Goal: Information Seeking & Learning: Learn about a topic

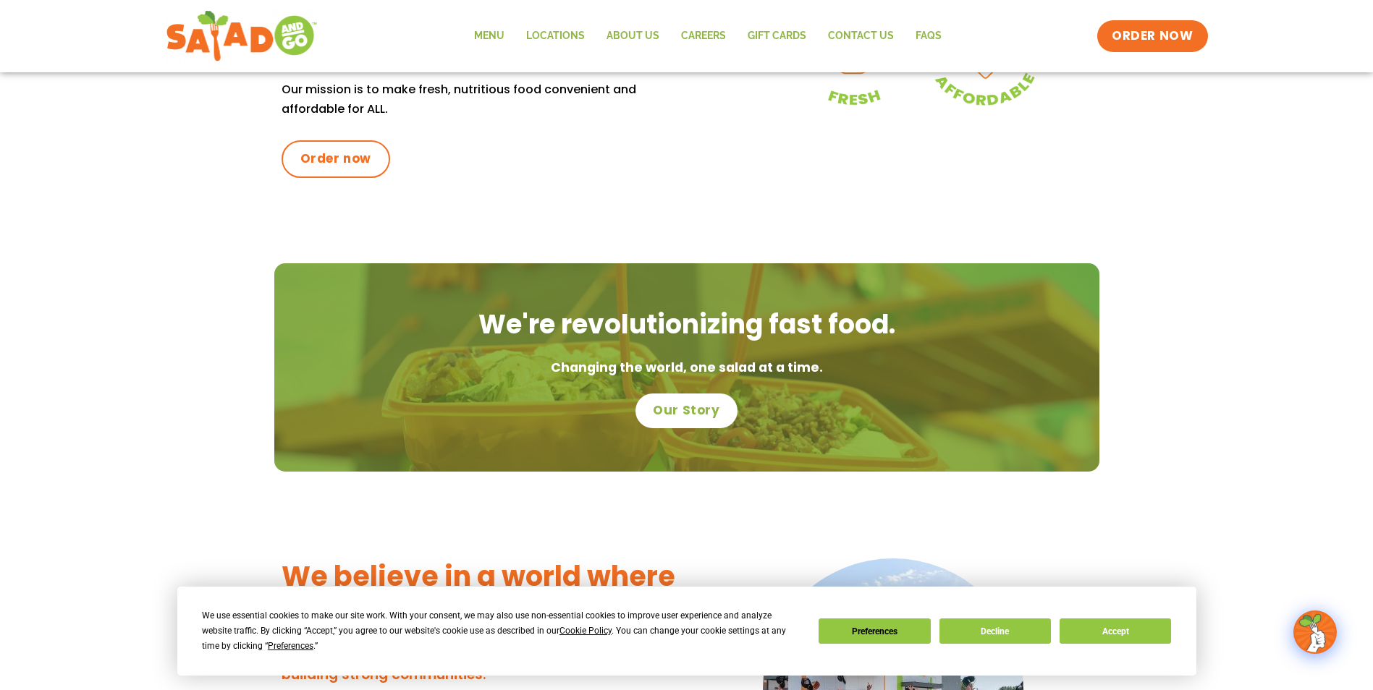
scroll to position [556, 0]
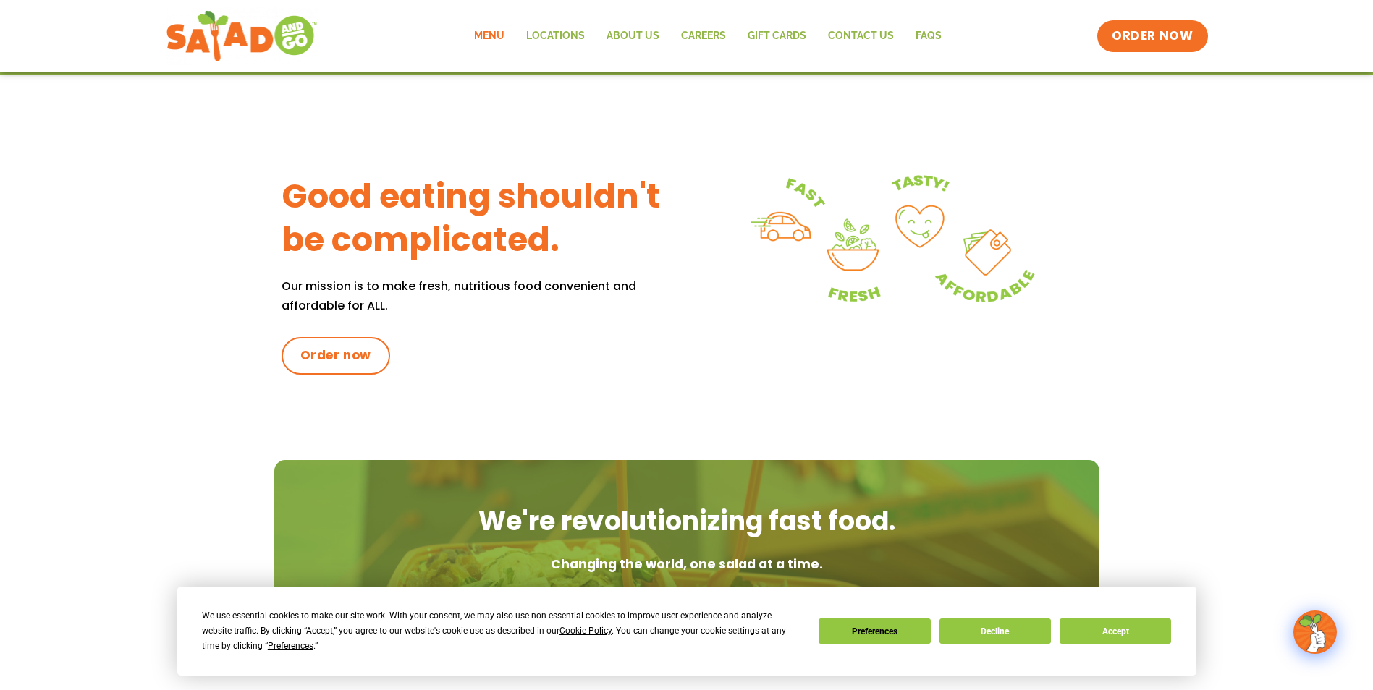
click at [493, 38] on link "Menu" at bounding box center [489, 36] width 52 height 33
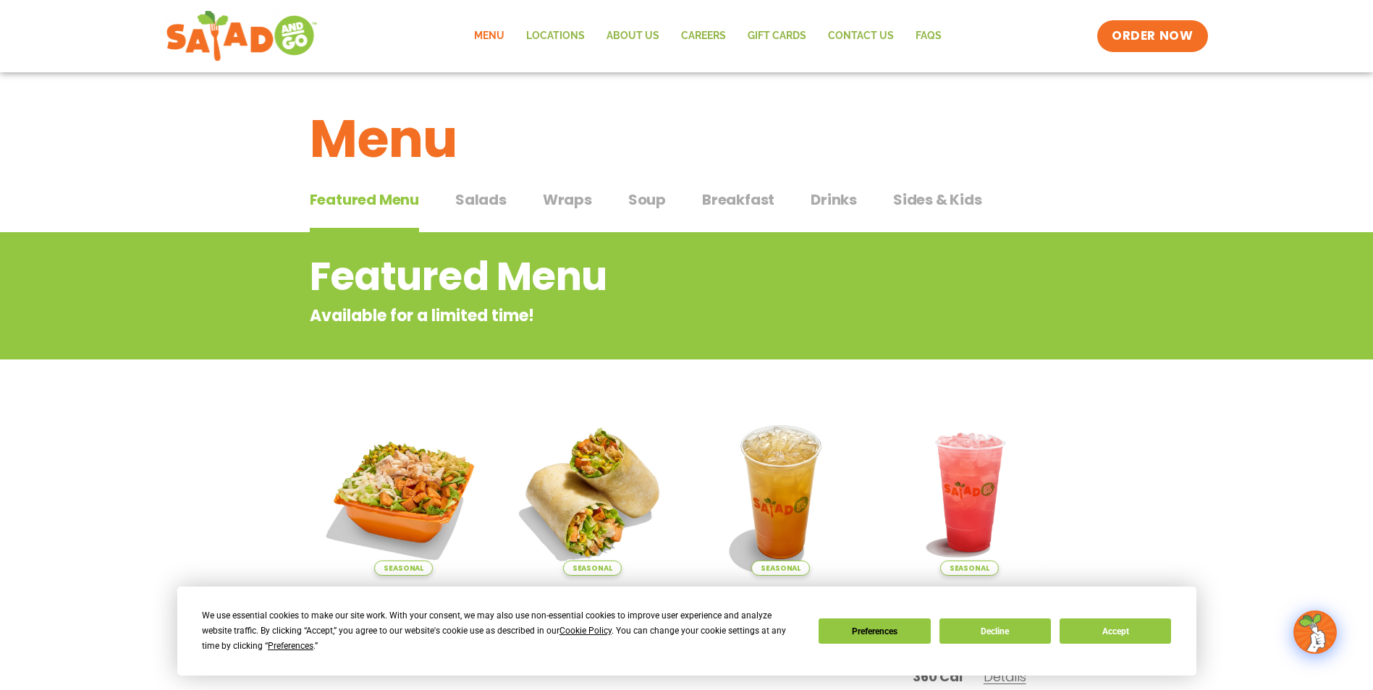
click at [476, 204] on span "Salads" at bounding box center [480, 200] width 51 height 22
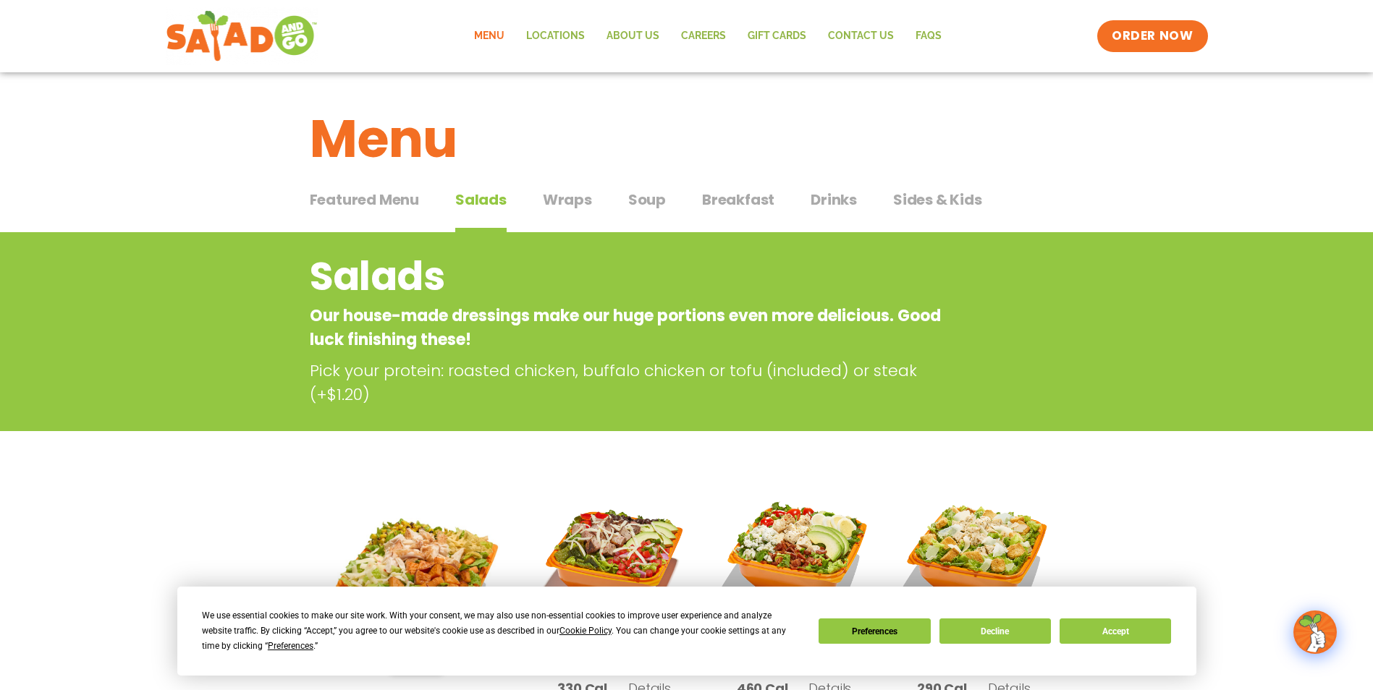
click at [644, 204] on span "Soup" at bounding box center [647, 200] width 38 height 22
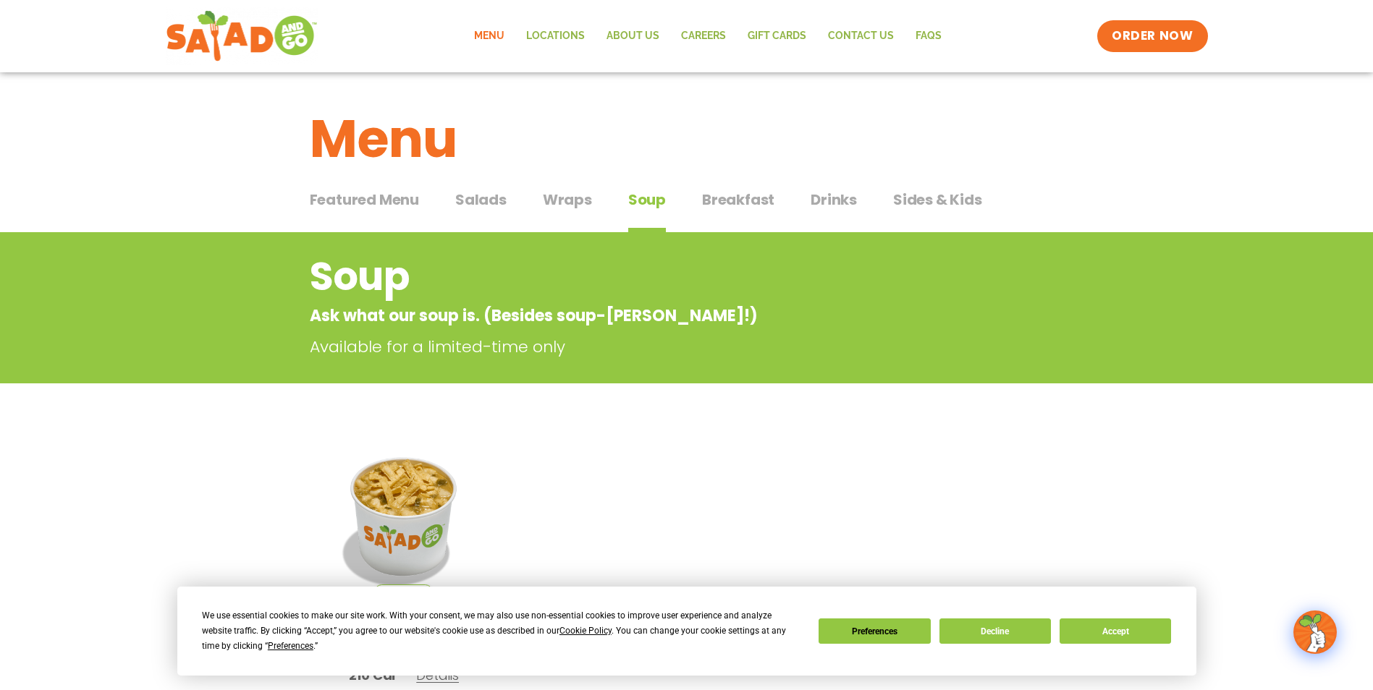
scroll to position [8, 0]
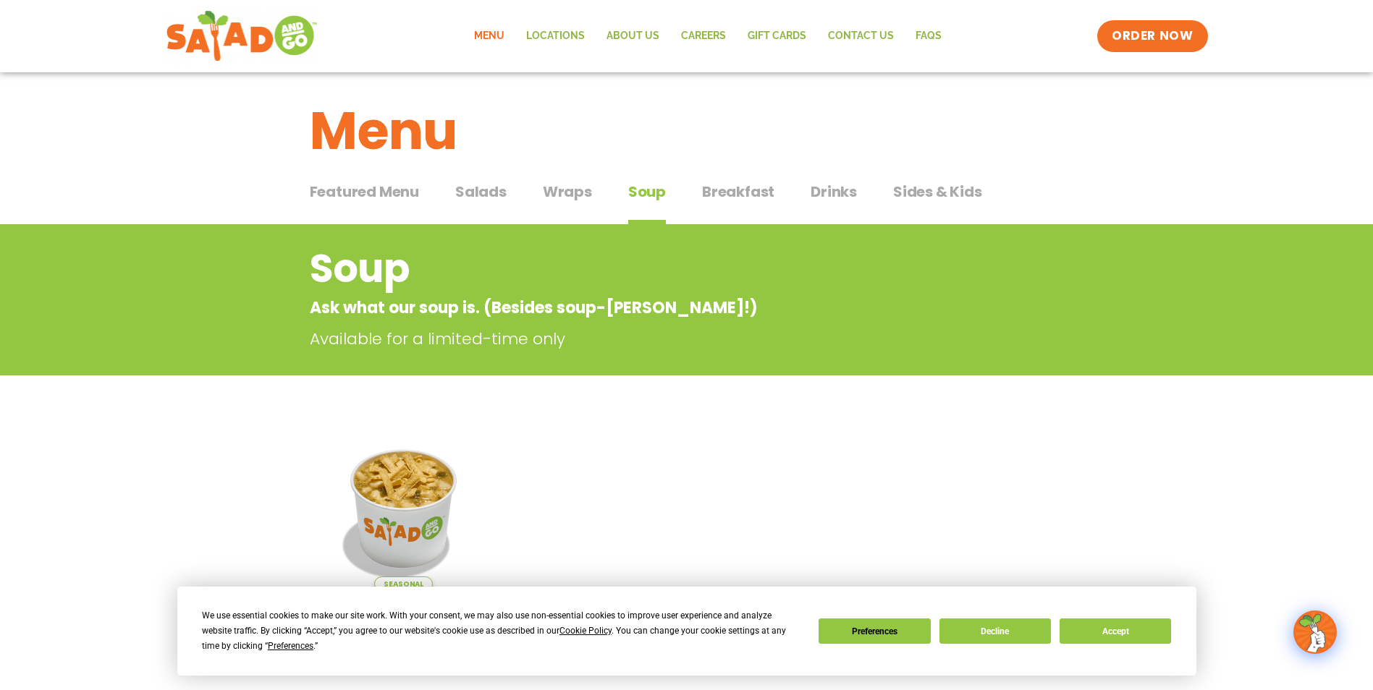
click at [488, 195] on span "Salads" at bounding box center [480, 192] width 51 height 22
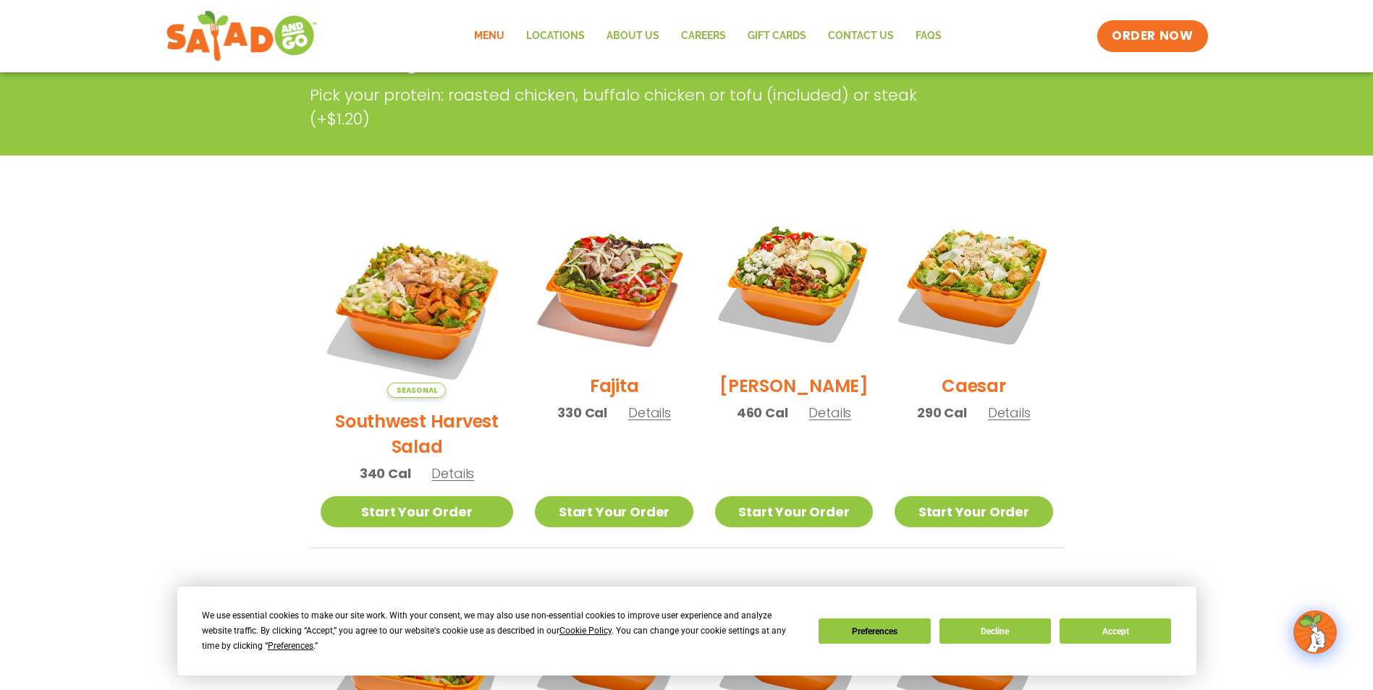
scroll to position [305, 0]
